Goal: Communication & Community: Answer question/provide support

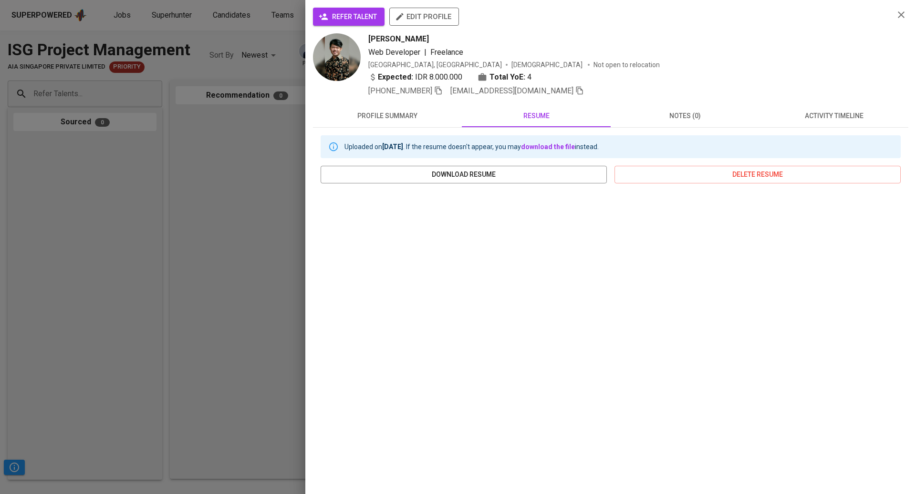
click at [229, 129] on div at bounding box center [458, 247] width 916 height 494
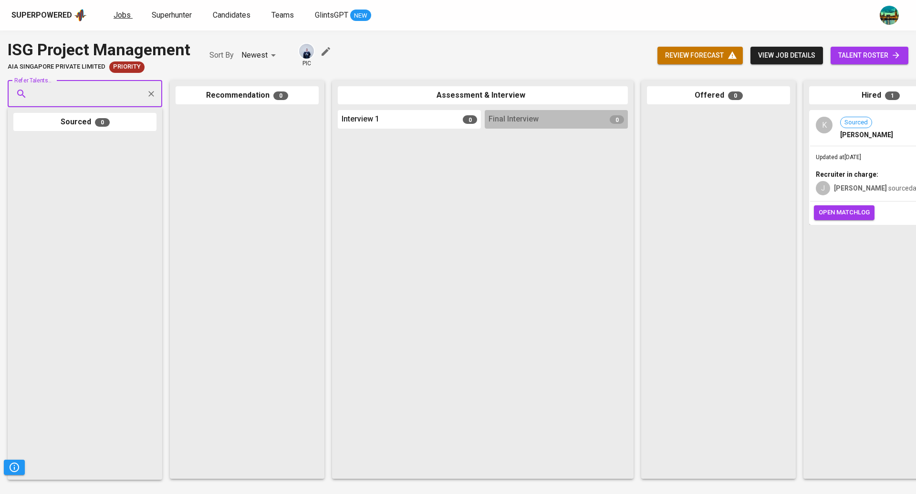
click at [123, 13] on span "Jobs" at bounding box center [121, 14] width 17 height 9
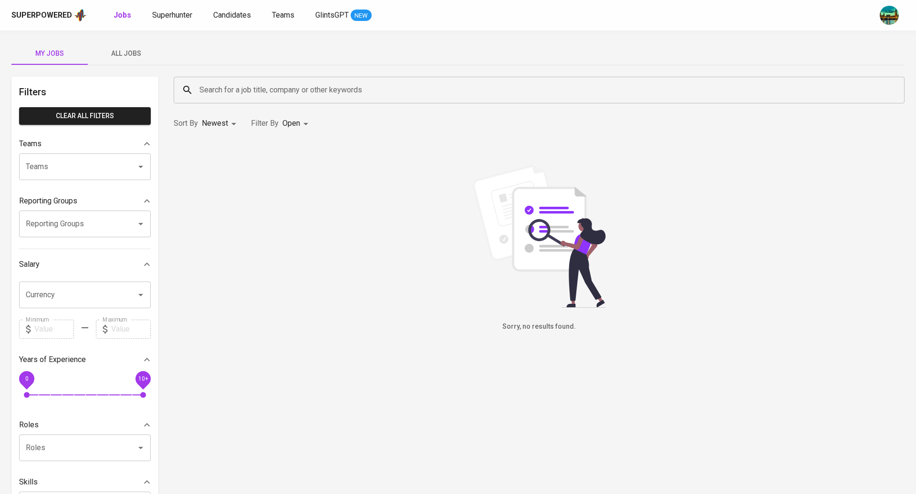
click at [134, 50] on span "All Jobs" at bounding box center [125, 54] width 65 height 12
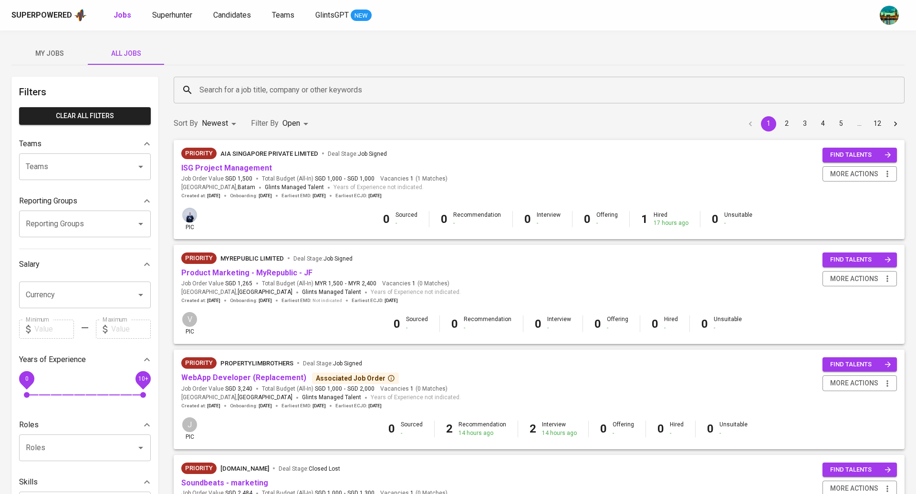
click at [229, 85] on input "Search for a job title, company or other keywords" at bounding box center [541, 90] width 689 height 18
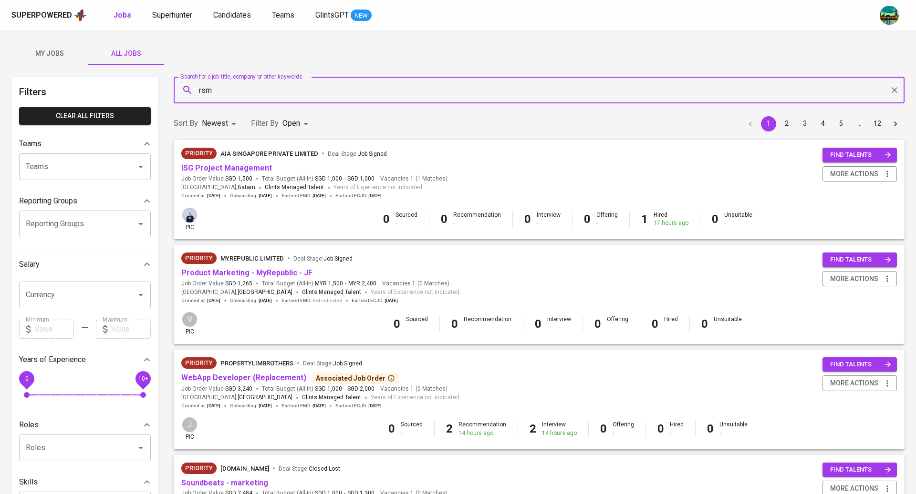
type input "rsm"
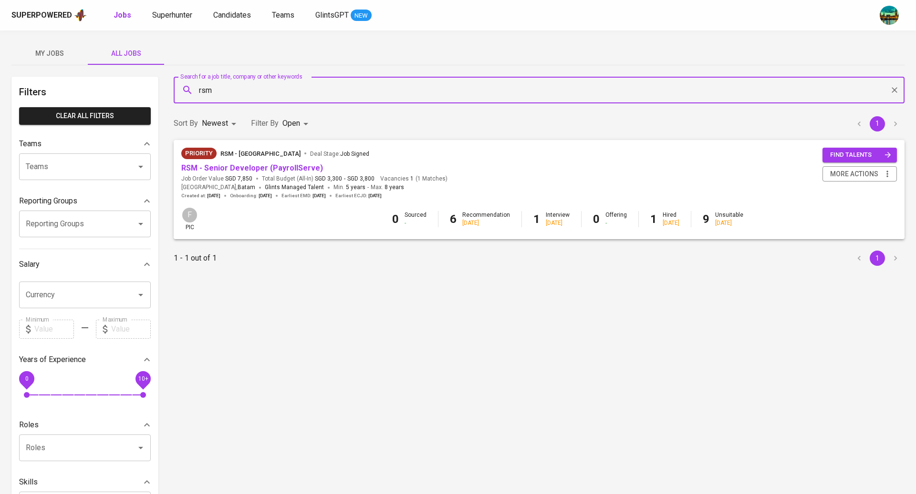
click at [450, 142] on div "Priority RSM - [GEOGRAPHIC_DATA] Deal Stage : Job Signed RSM - Senior Developer…" at bounding box center [539, 173] width 731 height 67
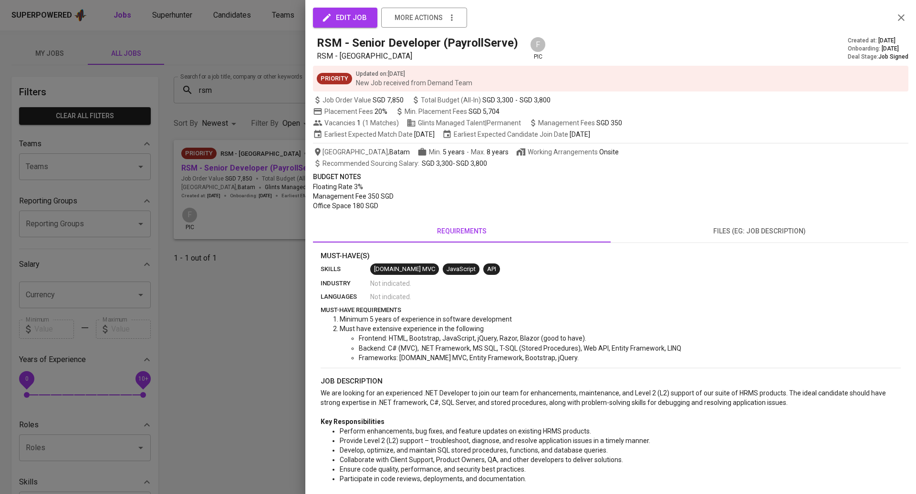
scroll to position [233, 0]
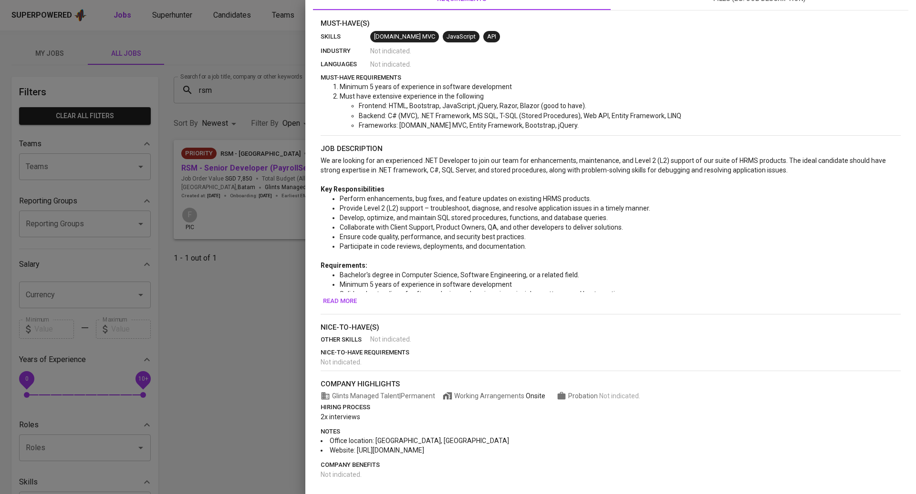
click at [346, 303] on span "Read more" at bounding box center [340, 301] width 34 height 11
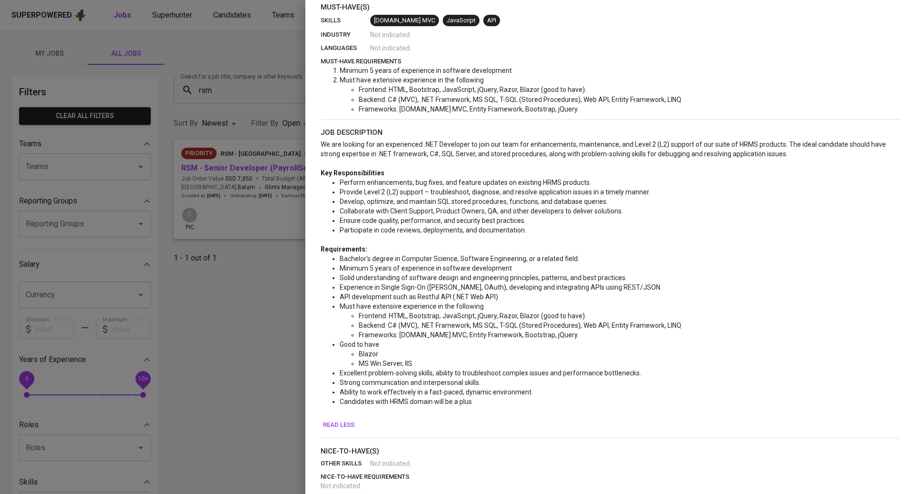
scroll to position [250, 0]
click at [188, 132] on div at bounding box center [458, 247] width 916 height 494
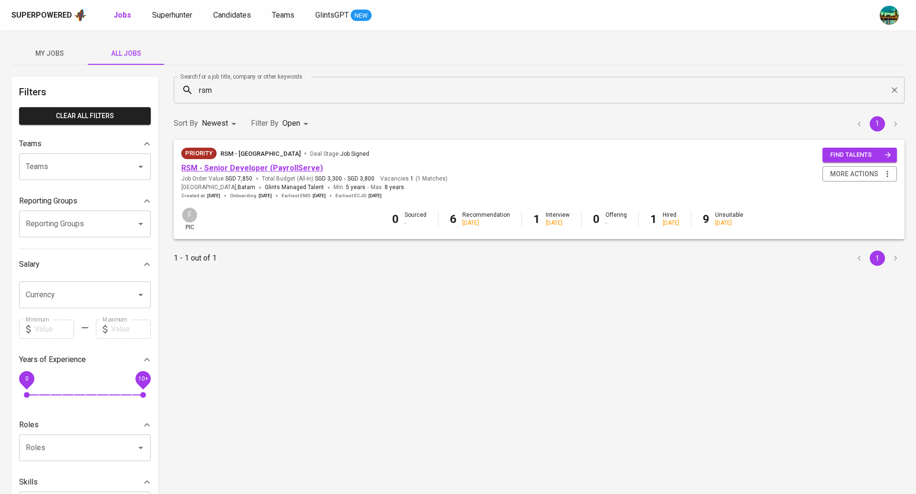
click at [217, 171] on link "RSM - Senior Developer (PayrollServe)" at bounding box center [252, 168] width 142 height 9
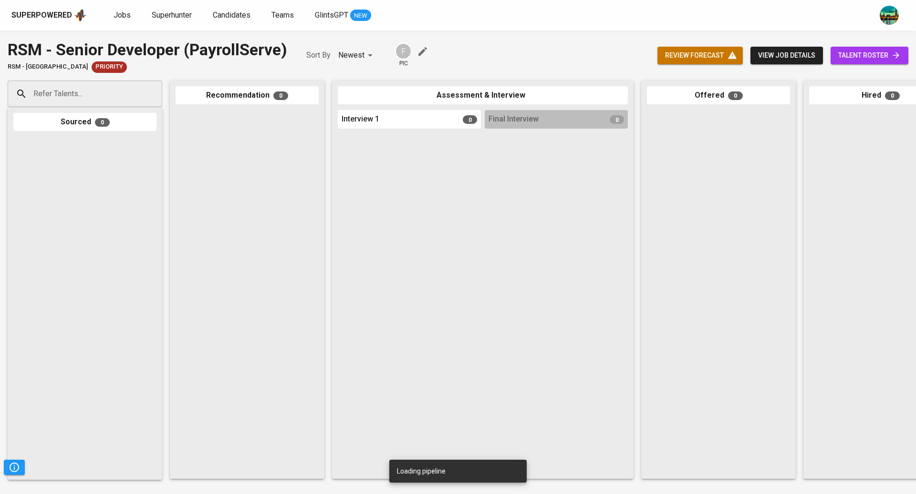
click at [128, 88] on input "Refer Talents..." at bounding box center [81, 94] width 100 height 18
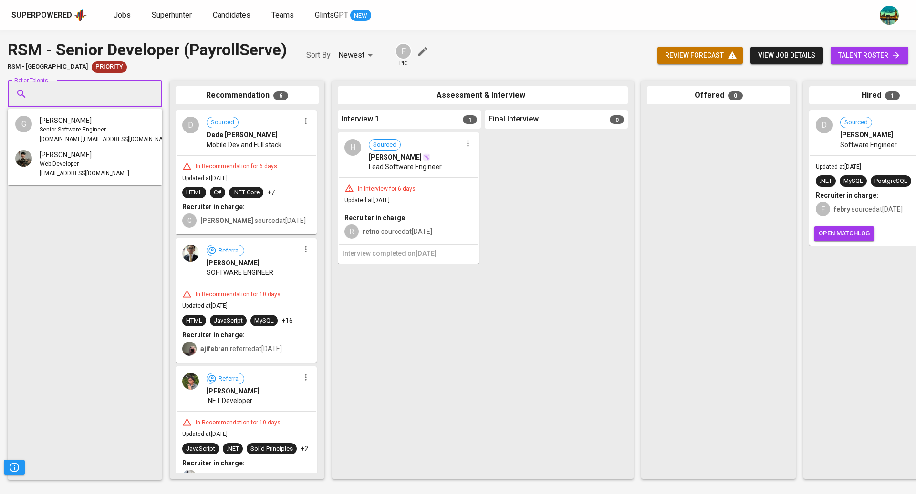
paste input "[EMAIL_ADDRESS][DOMAIN_NAME]"
type input "[EMAIL_ADDRESS][DOMAIN_NAME]"
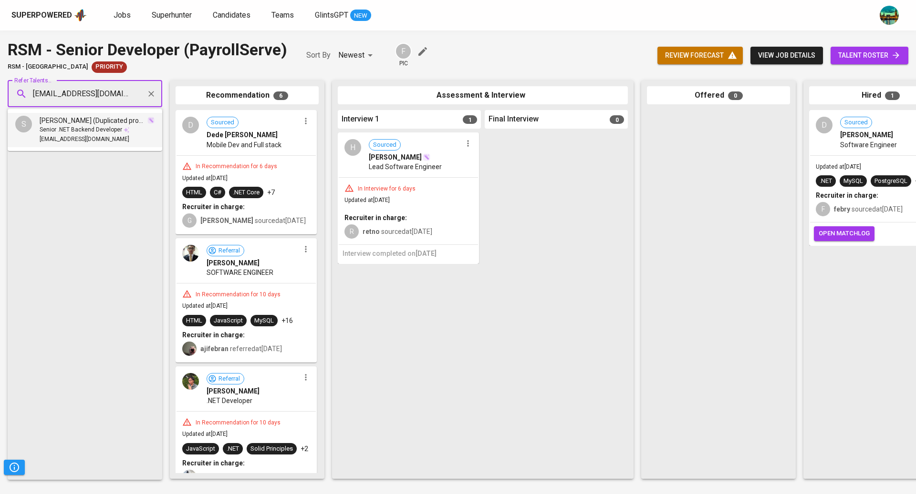
click at [99, 123] on span "[PERSON_NAME] (Duplicated profiles)" at bounding box center [93, 121] width 107 height 10
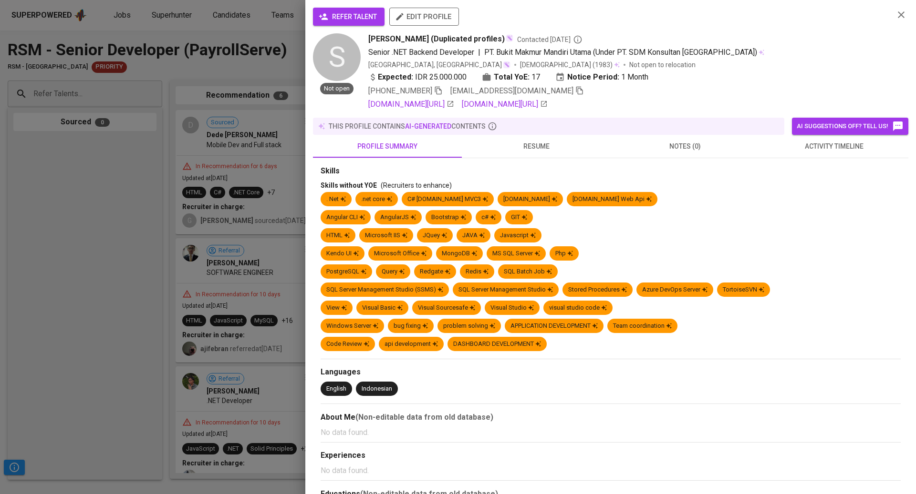
click at [537, 151] on button "resume" at bounding box center [536, 146] width 149 height 23
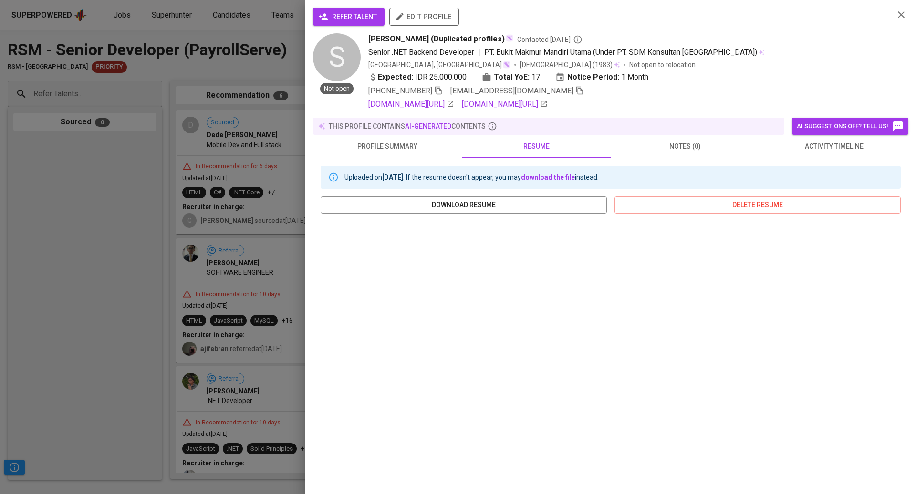
click at [815, 153] on span "activity timeline" at bounding box center [833, 147] width 137 height 12
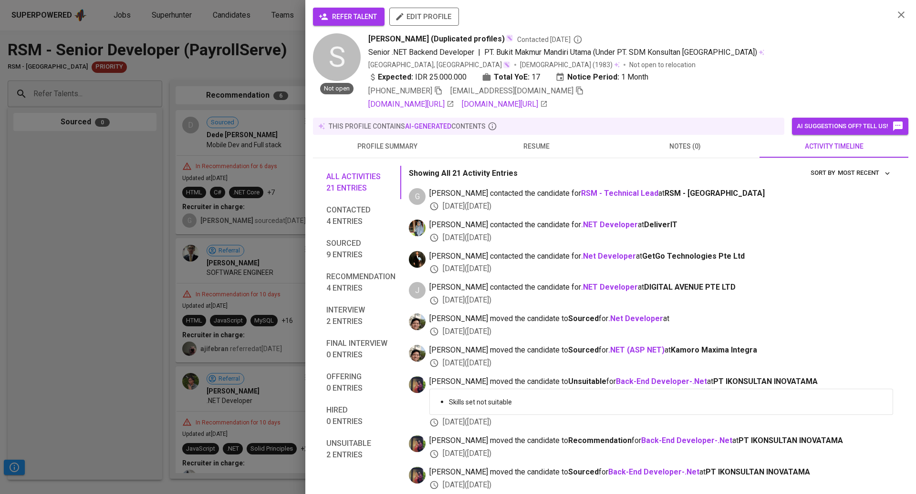
click at [93, 218] on div at bounding box center [458, 247] width 916 height 494
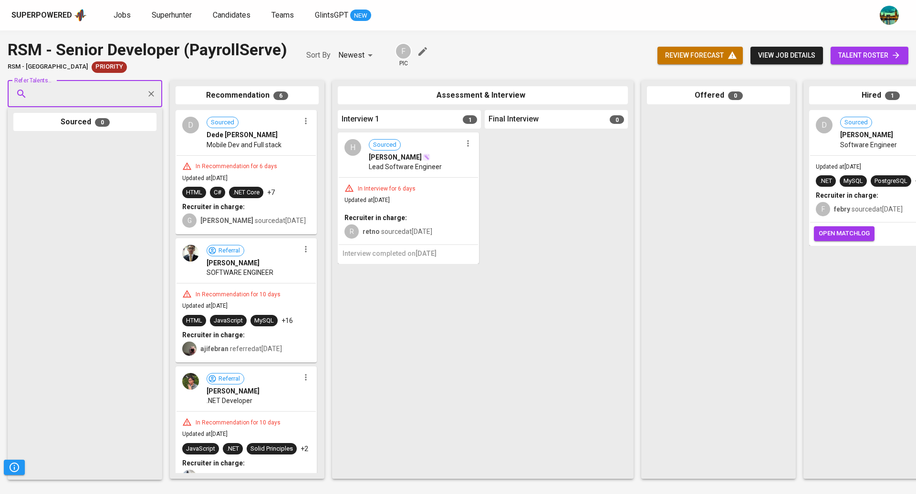
click at [861, 59] on span "talent roster" at bounding box center [869, 56] width 62 height 12
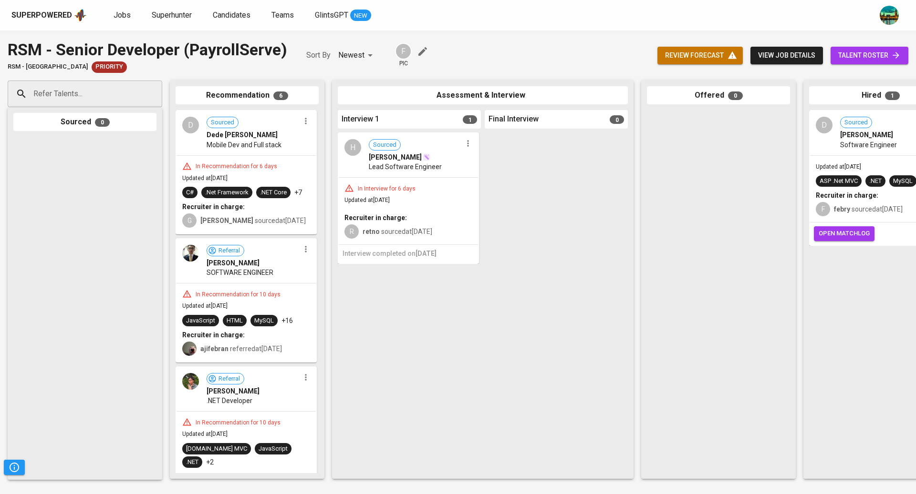
click at [790, 54] on span "view job details" at bounding box center [786, 56] width 57 height 12
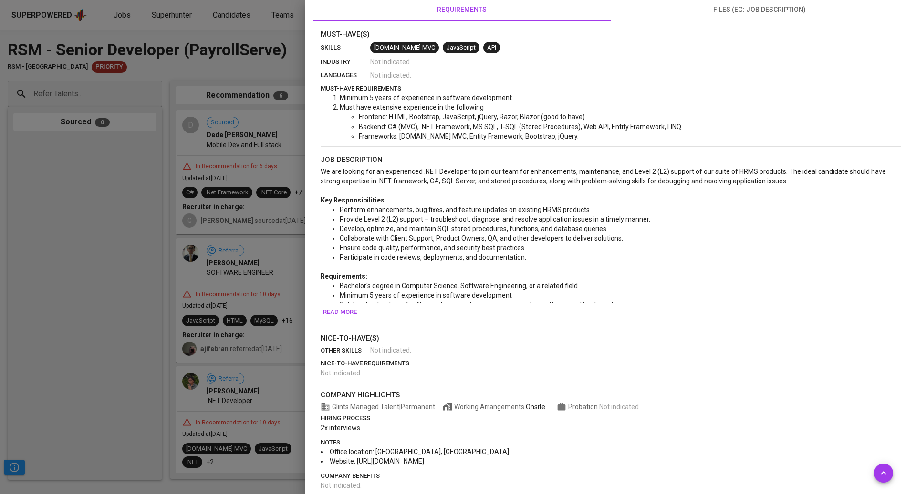
scroll to position [233, 0]
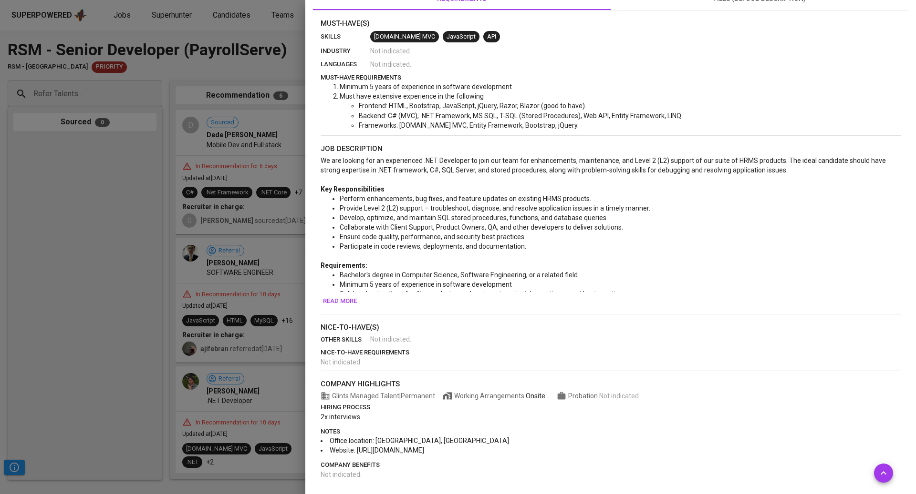
click at [109, 174] on div at bounding box center [458, 247] width 916 height 494
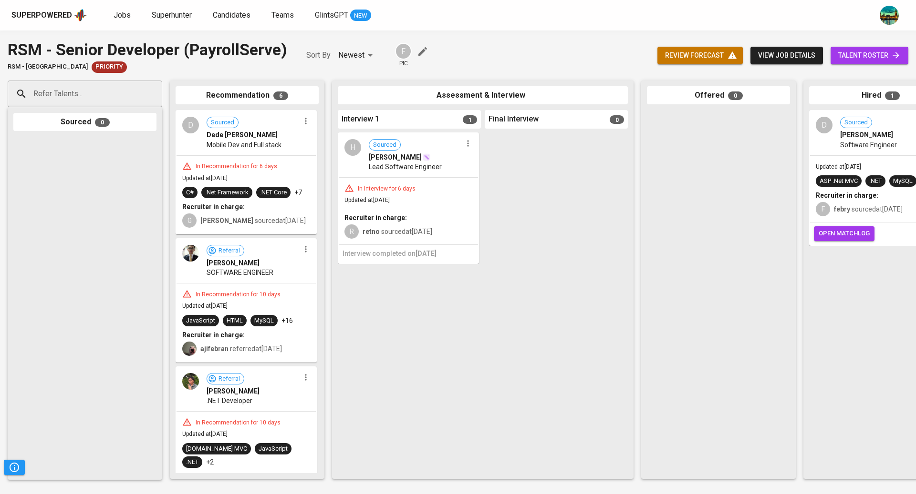
click at [95, 94] on input "Refer Talents..." at bounding box center [81, 94] width 100 height 18
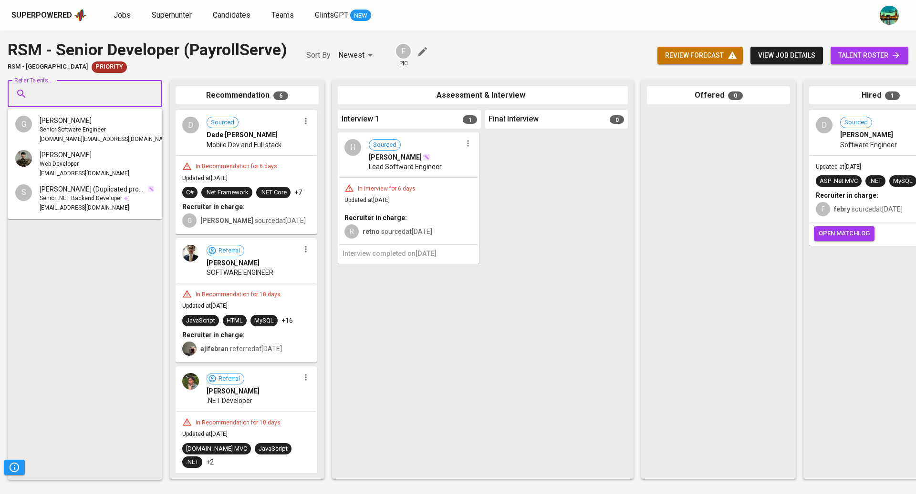
paste input "[DOMAIN_NAME][EMAIL_ADDRESS][DOMAIN_NAME]"
type input "[DOMAIN_NAME][EMAIL_ADDRESS][DOMAIN_NAME]"
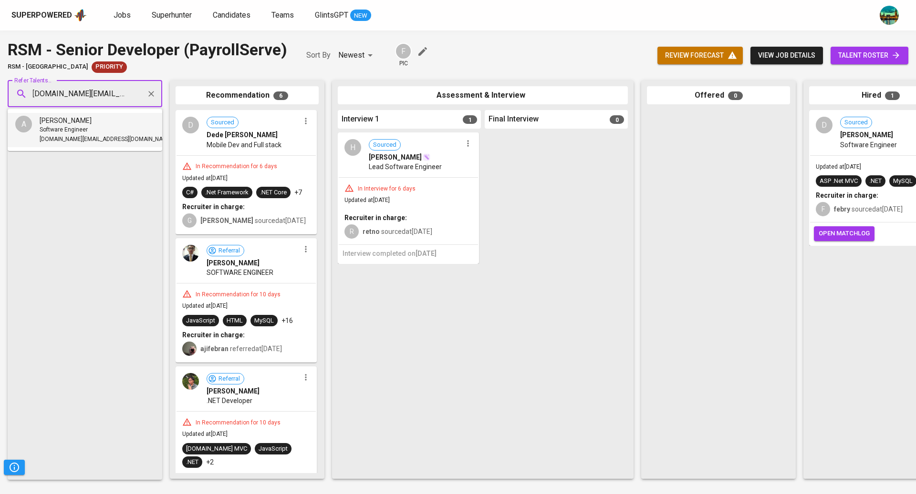
click at [89, 135] on span "[DOMAIN_NAME][EMAIL_ADDRESS][DOMAIN_NAME]" at bounding box center [106, 140] width 133 height 10
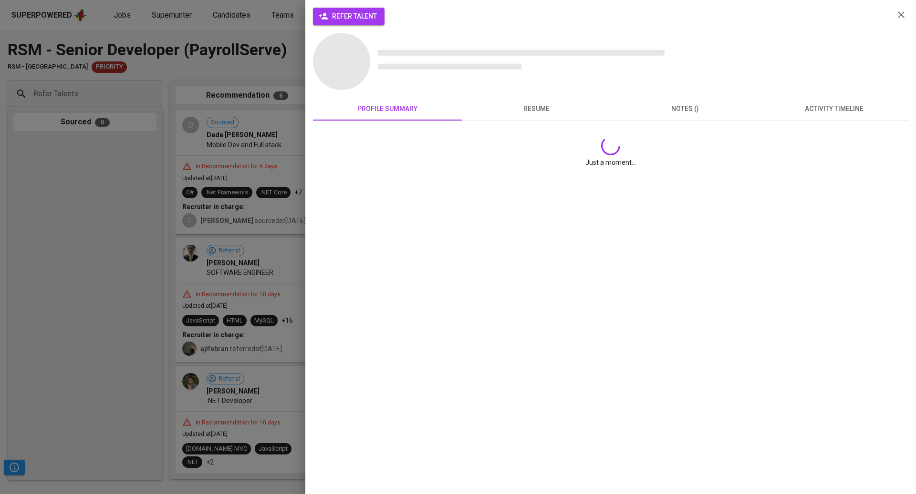
scroll to position [0, 0]
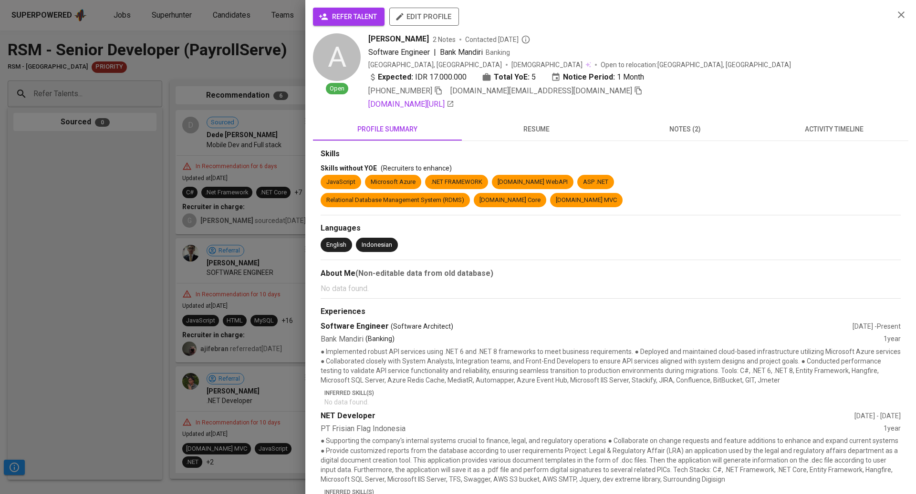
click at [842, 125] on span "activity timeline" at bounding box center [833, 130] width 137 height 12
